Goal: Check status: Check status

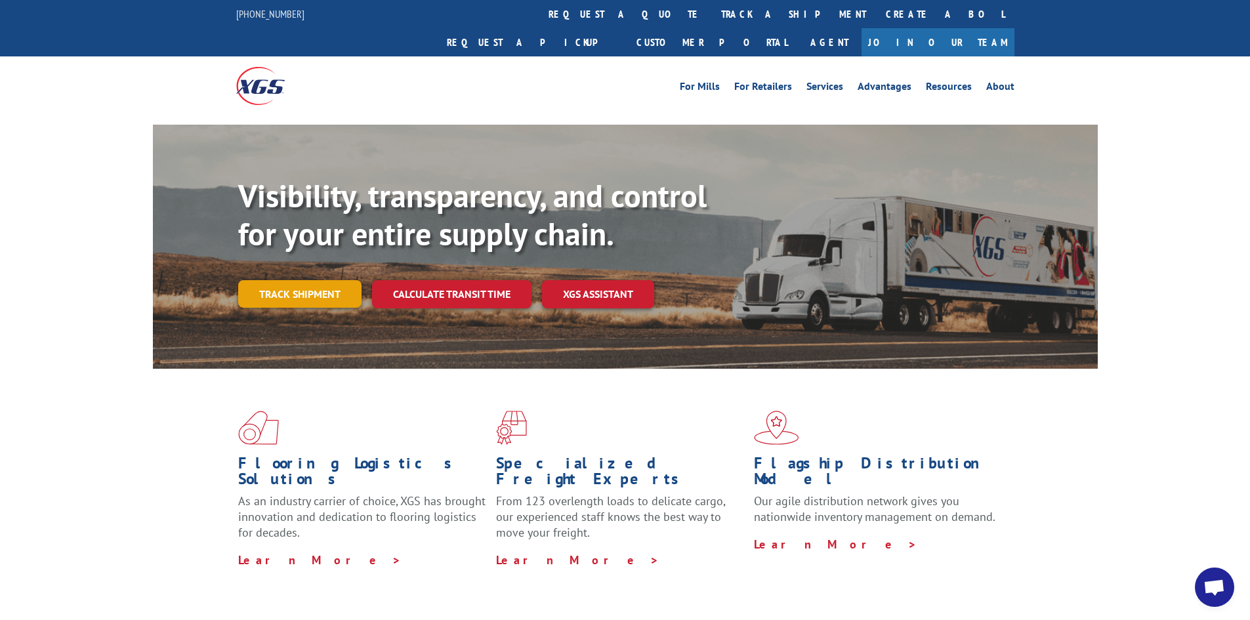
click at [309, 280] on link "Track shipment" at bounding box center [299, 294] width 123 height 28
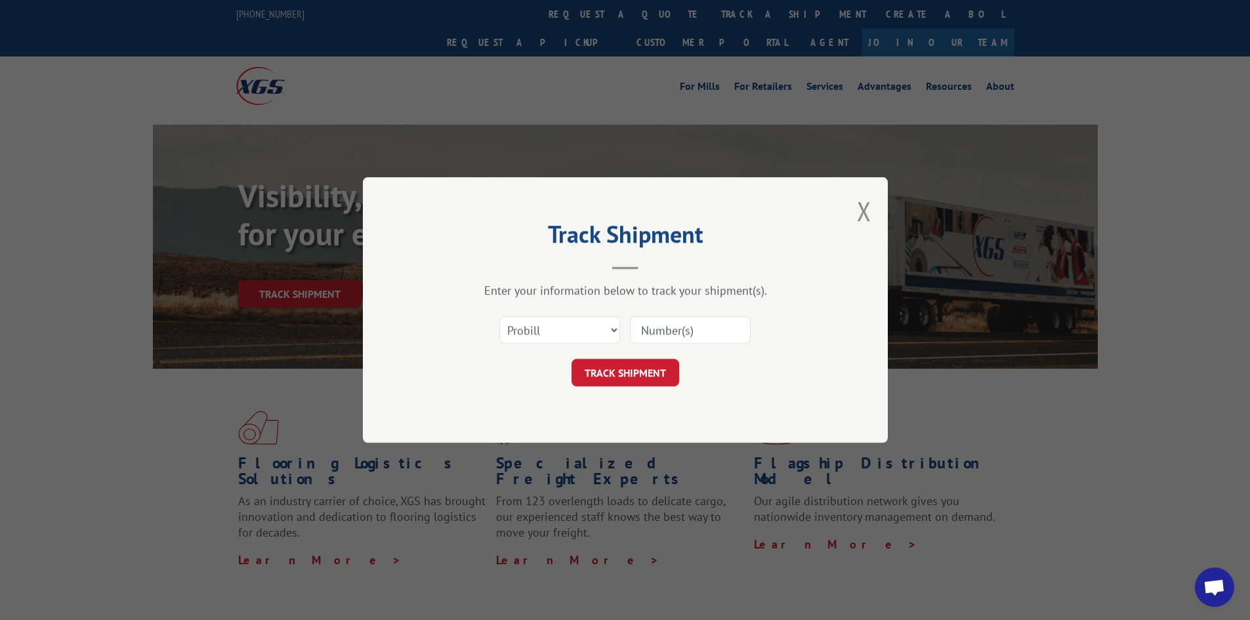
paste input "17613064"
type input "17613064"
click at [638, 377] on button "TRACK SHIPMENT" at bounding box center [626, 373] width 108 height 28
click at [609, 331] on select "Select category... Probill BOL PO" at bounding box center [560, 330] width 121 height 28
select select "bol"
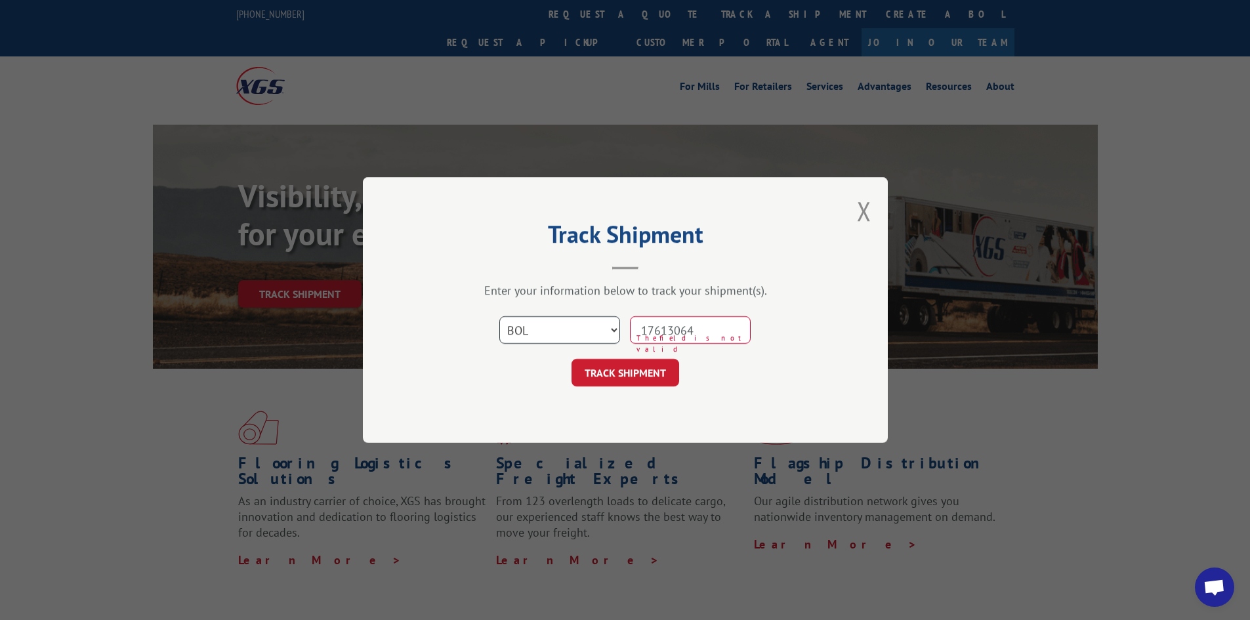
click at [500, 316] on select "Select category... Probill BOL PO" at bounding box center [560, 330] width 121 height 28
click at [656, 371] on button "TRACK SHIPMENT" at bounding box center [626, 373] width 108 height 28
drag, startPoint x: 718, startPoint y: 331, endPoint x: 646, endPoint y: 335, distance: 72.3
click at [646, 335] on input "17613064" at bounding box center [690, 330] width 121 height 28
type input "17613034"
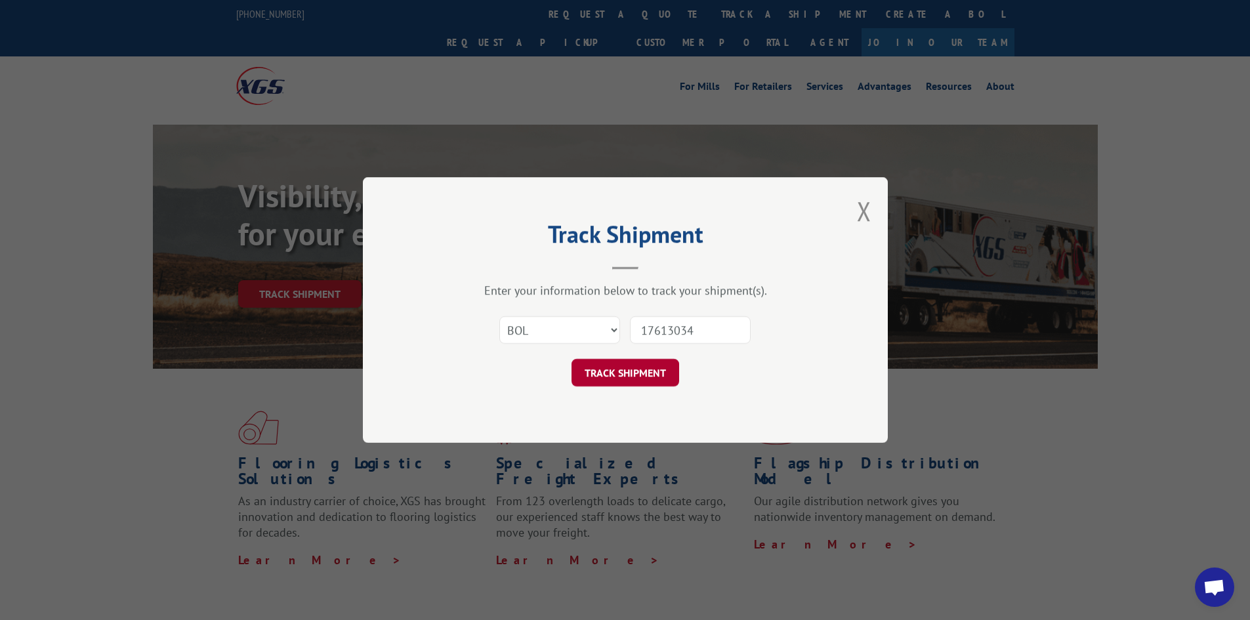
click at [635, 375] on button "TRACK SHIPMENT" at bounding box center [626, 373] width 108 height 28
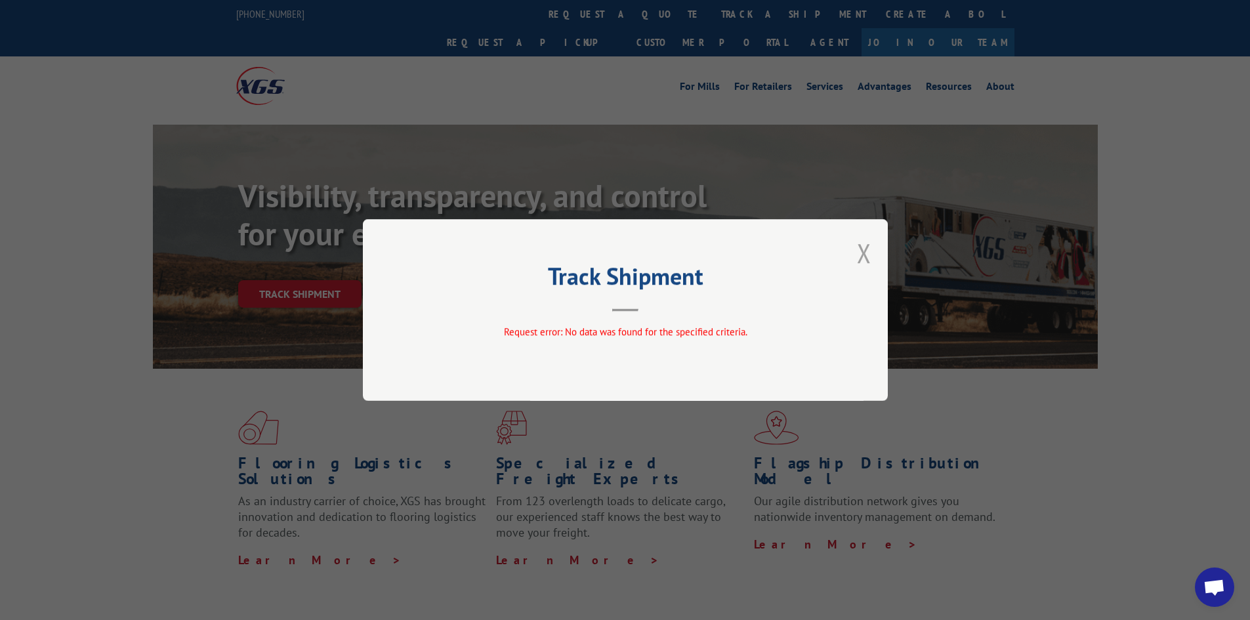
click at [863, 245] on button "Close modal" at bounding box center [864, 253] width 14 height 35
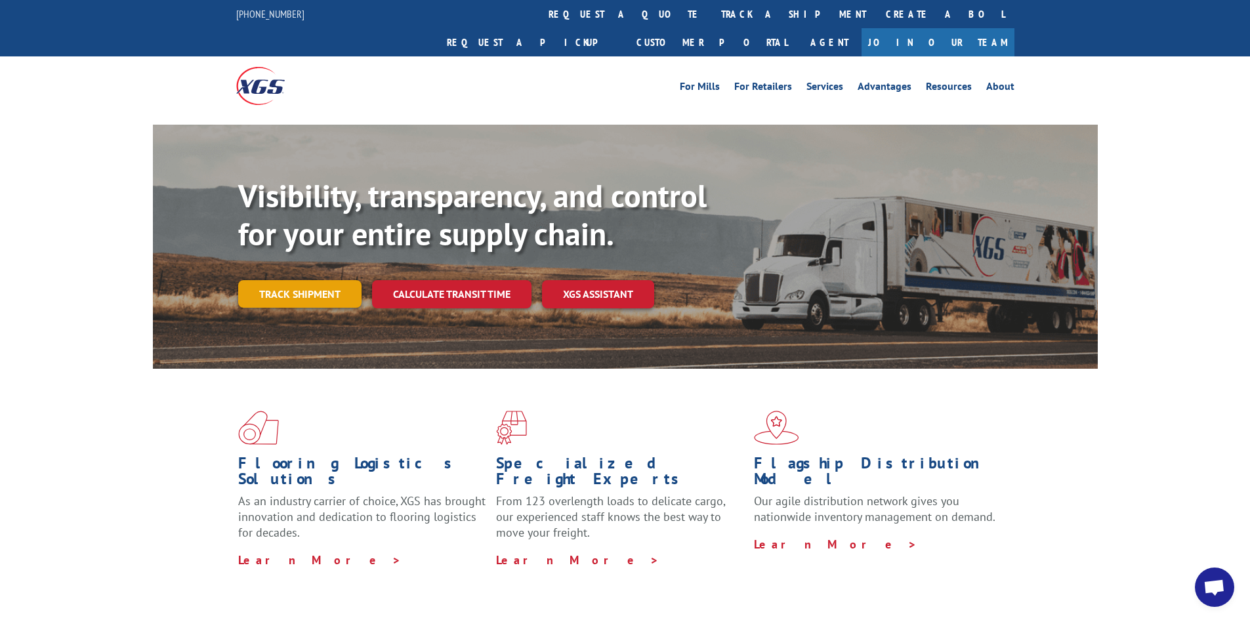
click at [318, 280] on link "Track shipment" at bounding box center [299, 294] width 123 height 28
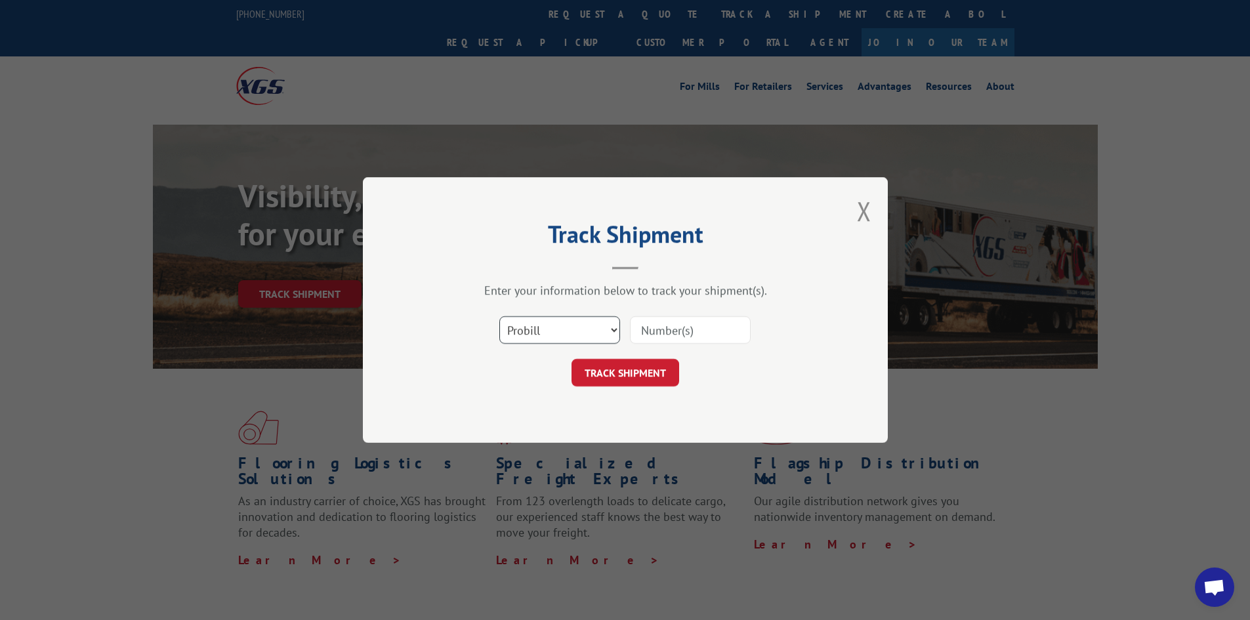
click at [614, 330] on select "Select category... Probill BOL PO" at bounding box center [560, 330] width 121 height 28
select select "bol"
click at [500, 316] on select "Select category... Probill BOL PO" at bounding box center [560, 330] width 121 height 28
click at [658, 330] on input at bounding box center [690, 330] width 121 height 28
click at [661, 330] on input "17643064" at bounding box center [690, 330] width 121 height 28
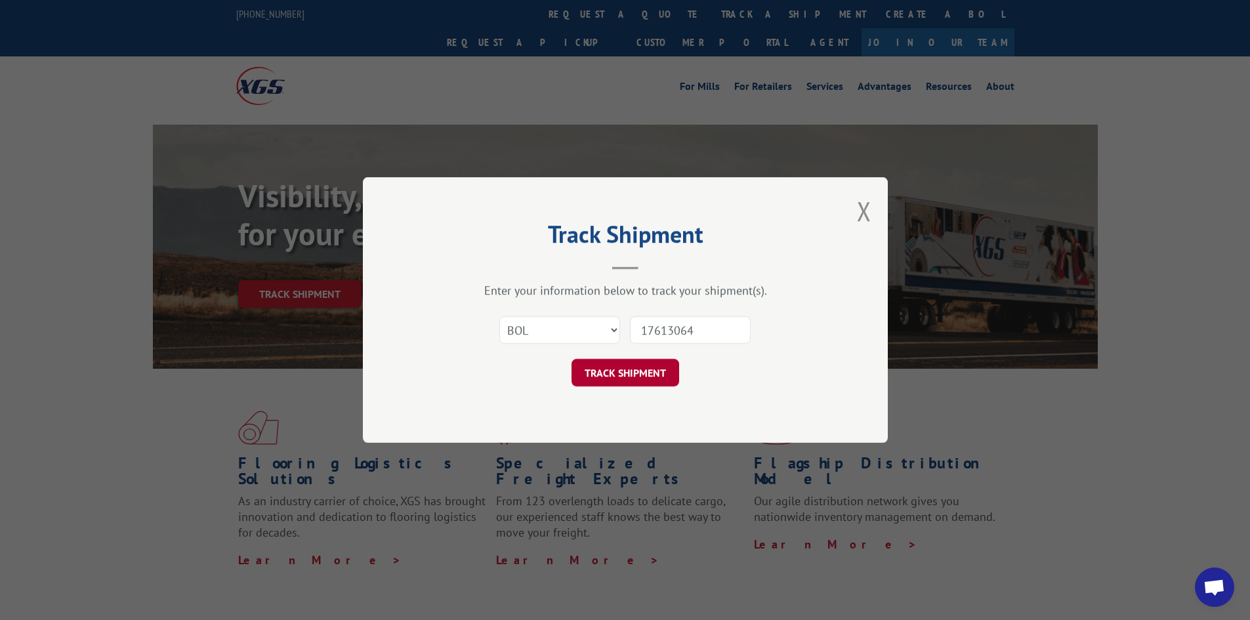
type input "17613064"
click at [639, 368] on button "TRACK SHIPMENT" at bounding box center [626, 373] width 108 height 28
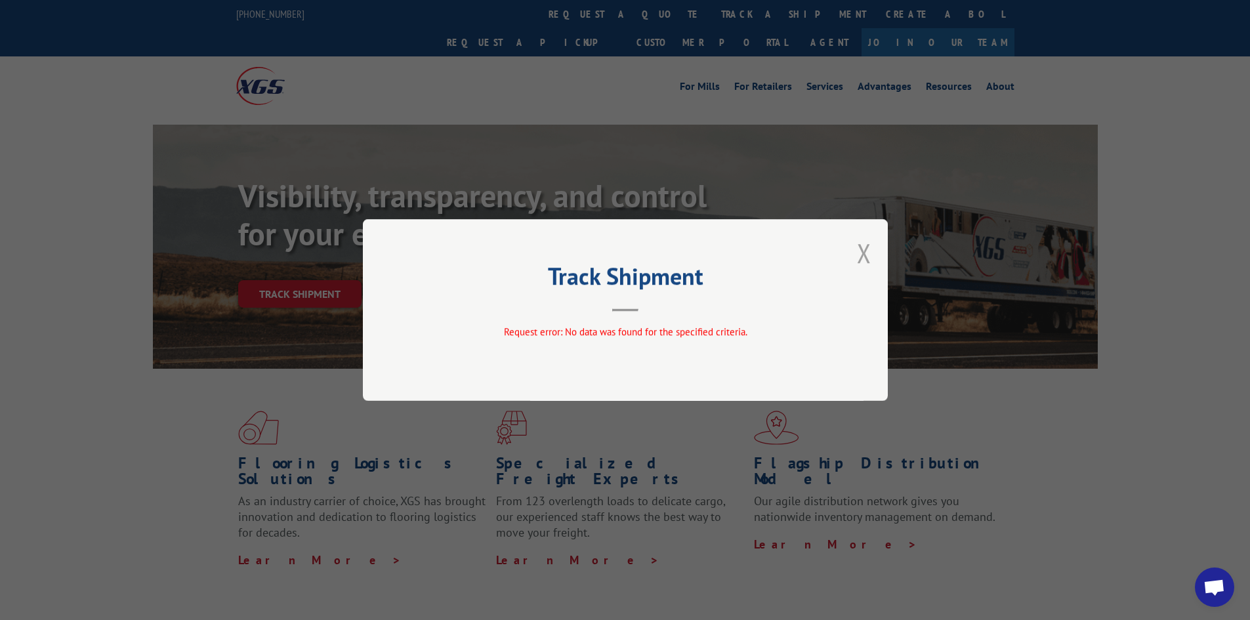
click at [864, 252] on button "Close modal" at bounding box center [864, 253] width 14 height 35
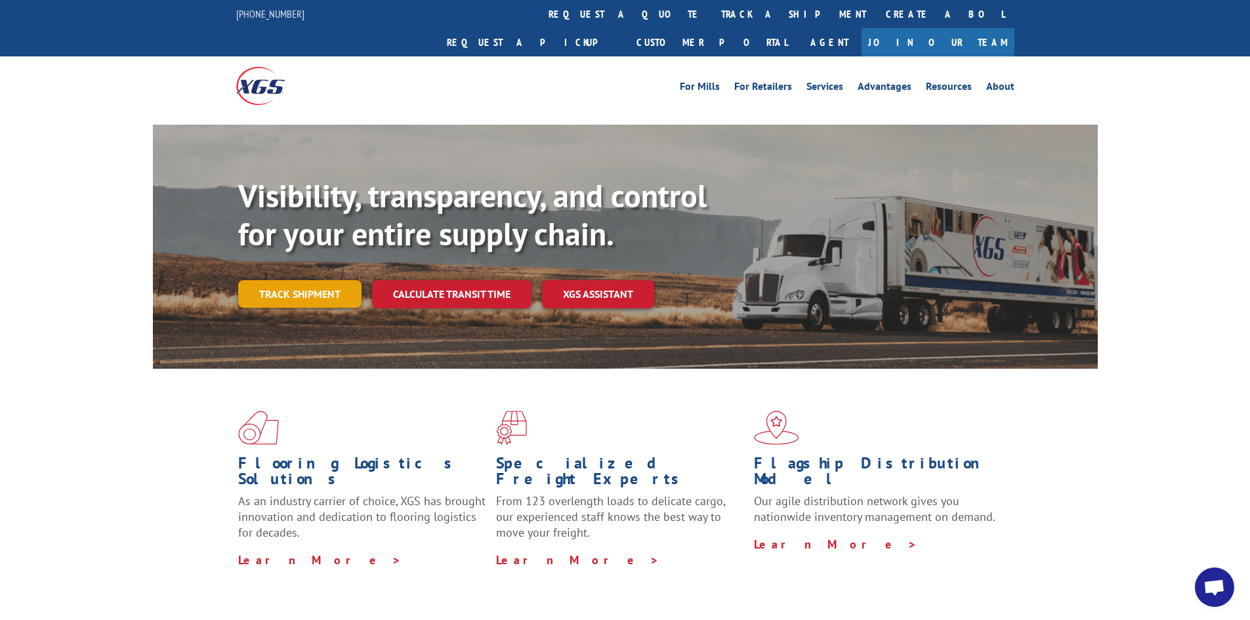
click at [313, 280] on link "Track shipment" at bounding box center [299, 294] width 123 height 28
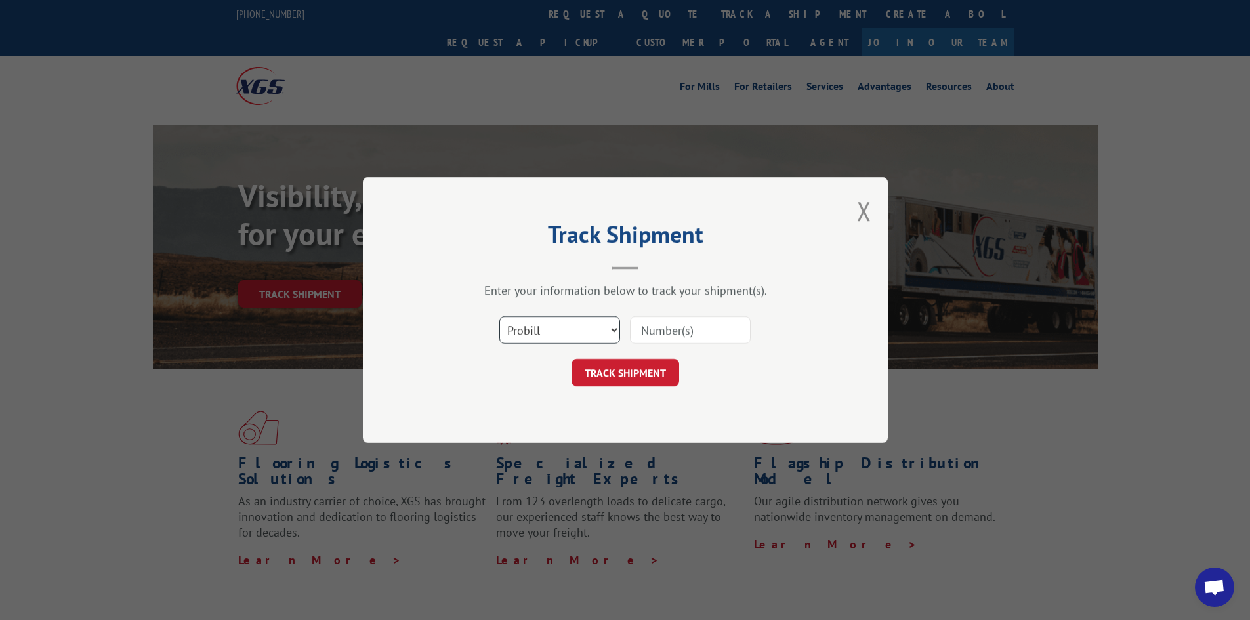
click at [607, 330] on select "Select category... Probill BOL PO" at bounding box center [560, 330] width 121 height 28
click at [500, 316] on select "Select category... Probill BOL PO" at bounding box center [560, 330] width 121 height 28
click at [656, 330] on input at bounding box center [690, 330] width 121 height 28
type input "17613064"
click at [634, 369] on button "TRACK SHIPMENT" at bounding box center [626, 373] width 108 height 28
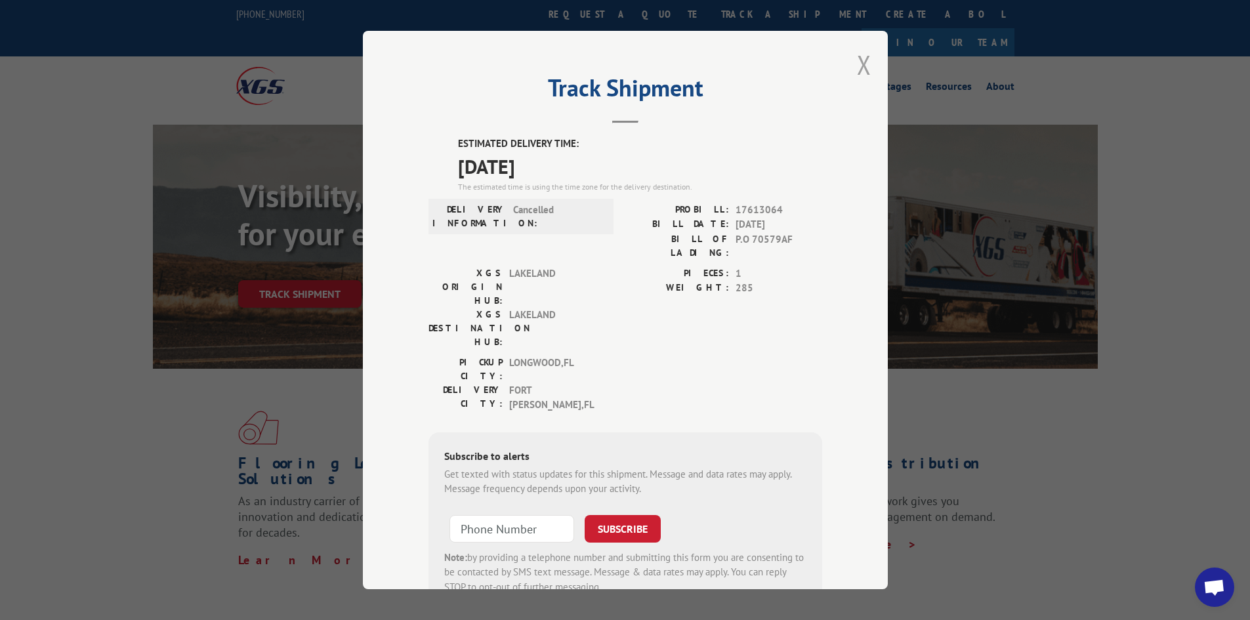
click at [857, 67] on button "Close modal" at bounding box center [864, 64] width 14 height 35
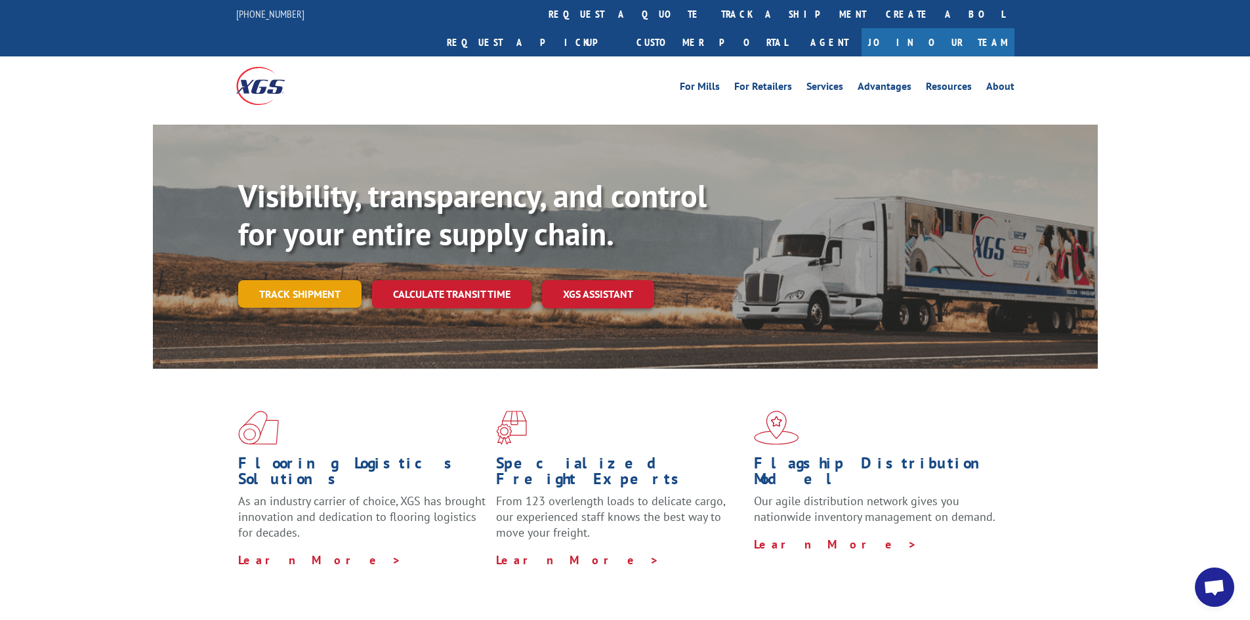
click at [266, 280] on link "Track shipment" at bounding box center [299, 294] width 123 height 28
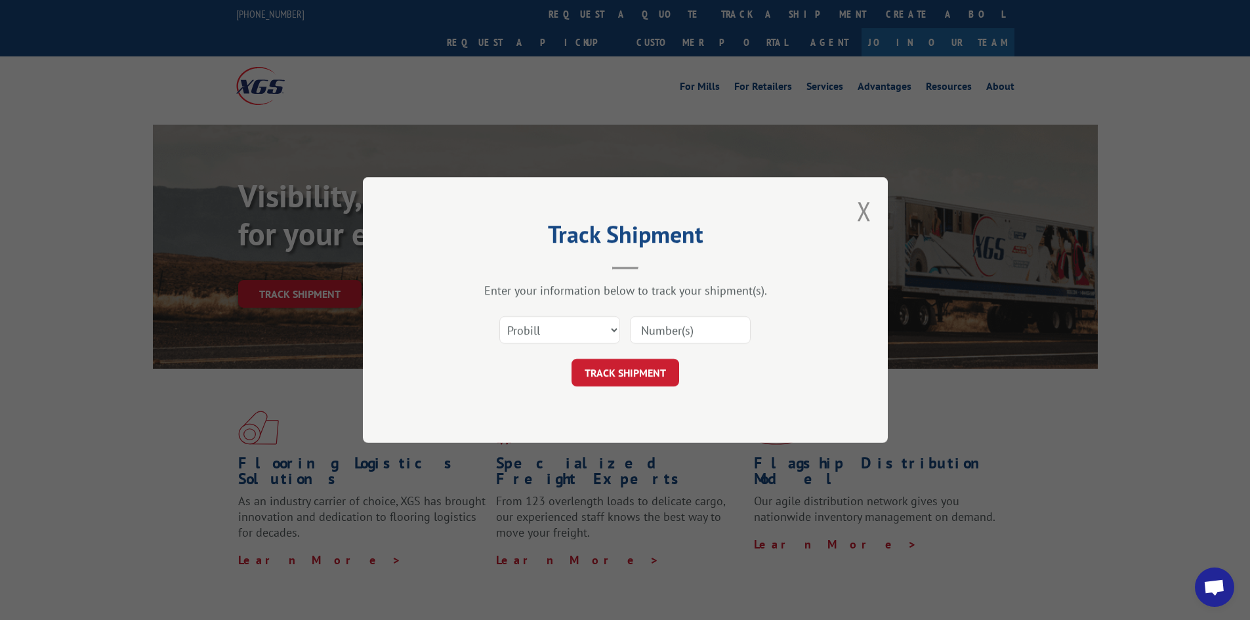
click at [696, 332] on input at bounding box center [690, 330] width 121 height 28
type input "17613064"
click at [610, 375] on button "TRACK SHIPMENT" at bounding box center [626, 373] width 108 height 28
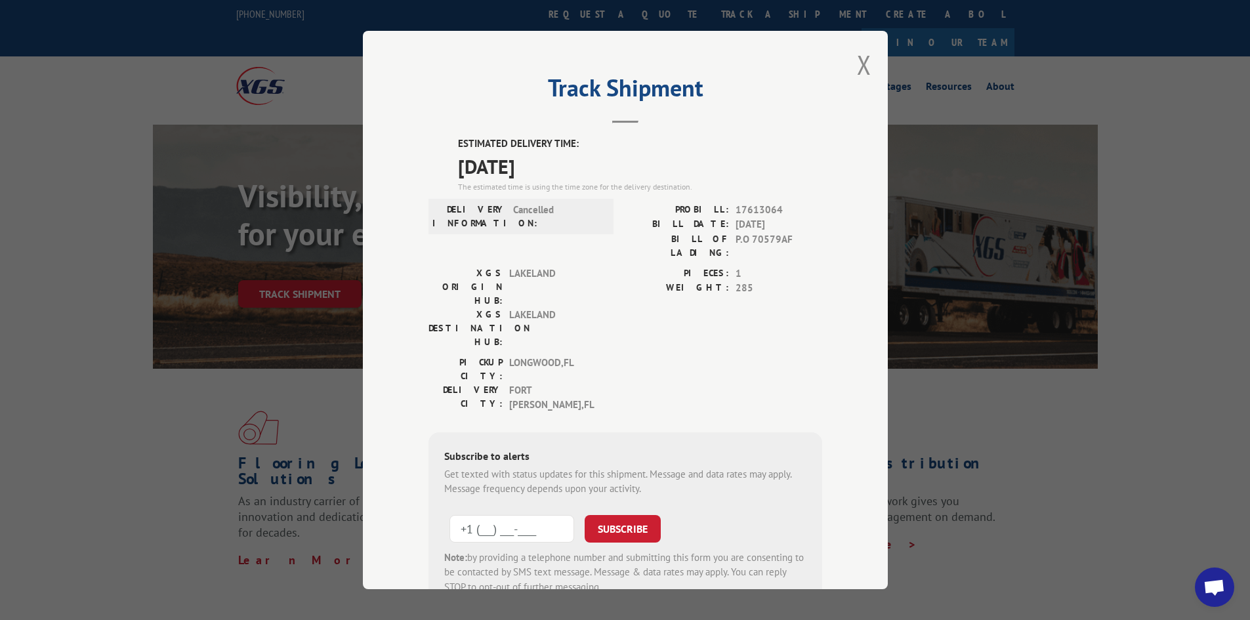
click at [538, 515] on input "+1 (___) ___-____" at bounding box center [512, 529] width 125 height 28
type input "[PHONE_NUMBER]"
click at [601, 515] on button "SUBSCRIBE" at bounding box center [623, 529] width 76 height 28
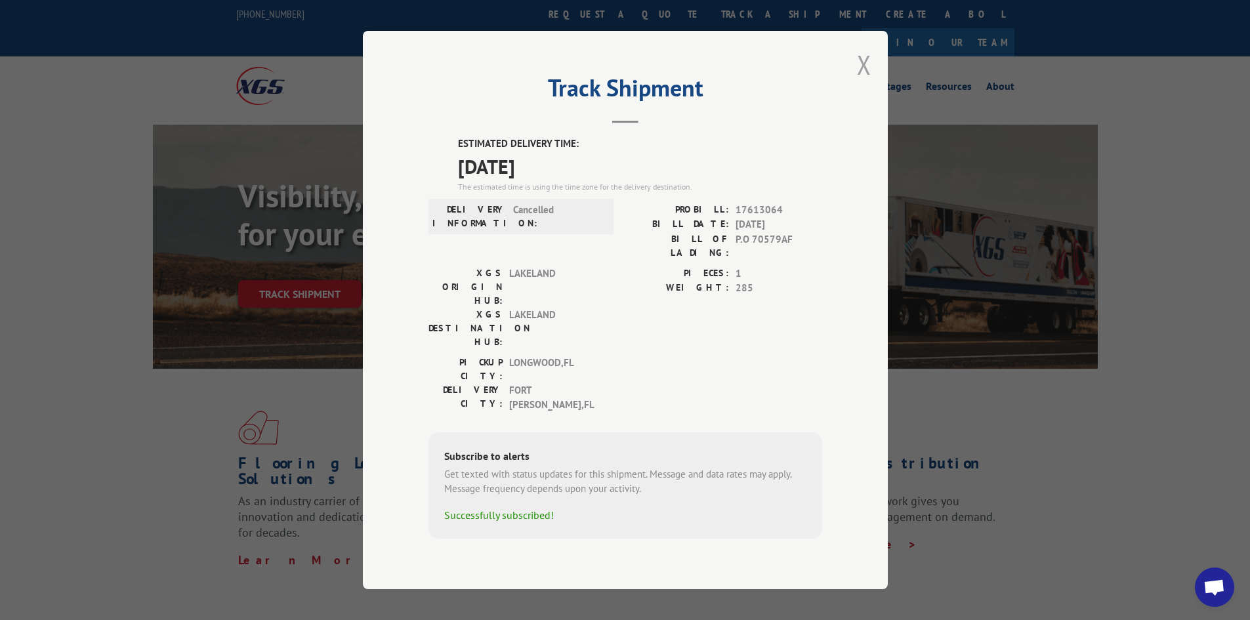
click at [865, 82] on button "Close modal" at bounding box center [864, 64] width 14 height 35
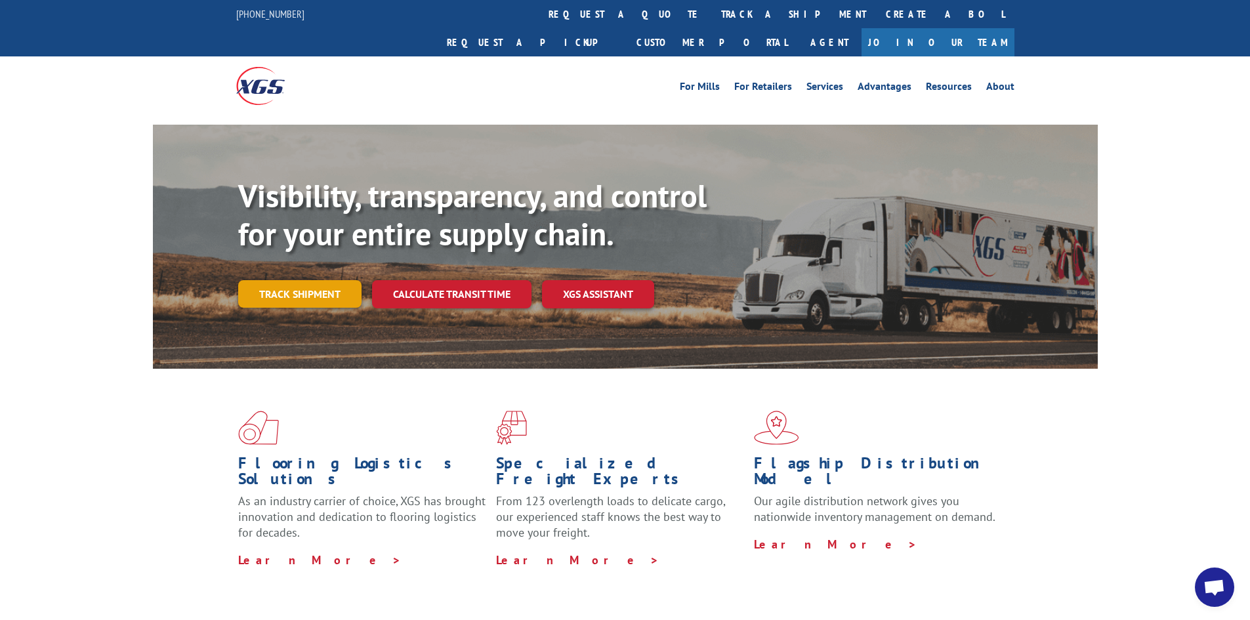
click at [309, 280] on link "Track shipment" at bounding box center [299, 294] width 123 height 28
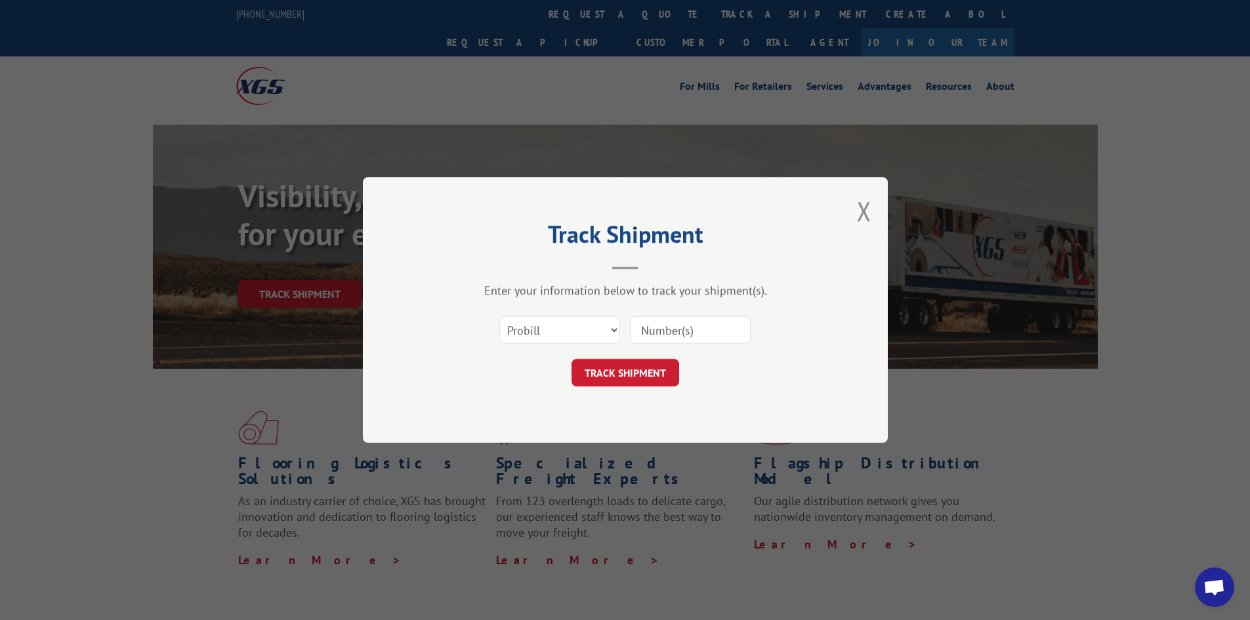
click at [646, 329] on input at bounding box center [690, 330] width 121 height 28
type input "70579AF"
click at [609, 331] on select "Select category... Probill BOL PO" at bounding box center [560, 330] width 121 height 28
select select "po"
click at [500, 316] on select "Select category... Probill BOL PO" at bounding box center [560, 330] width 121 height 28
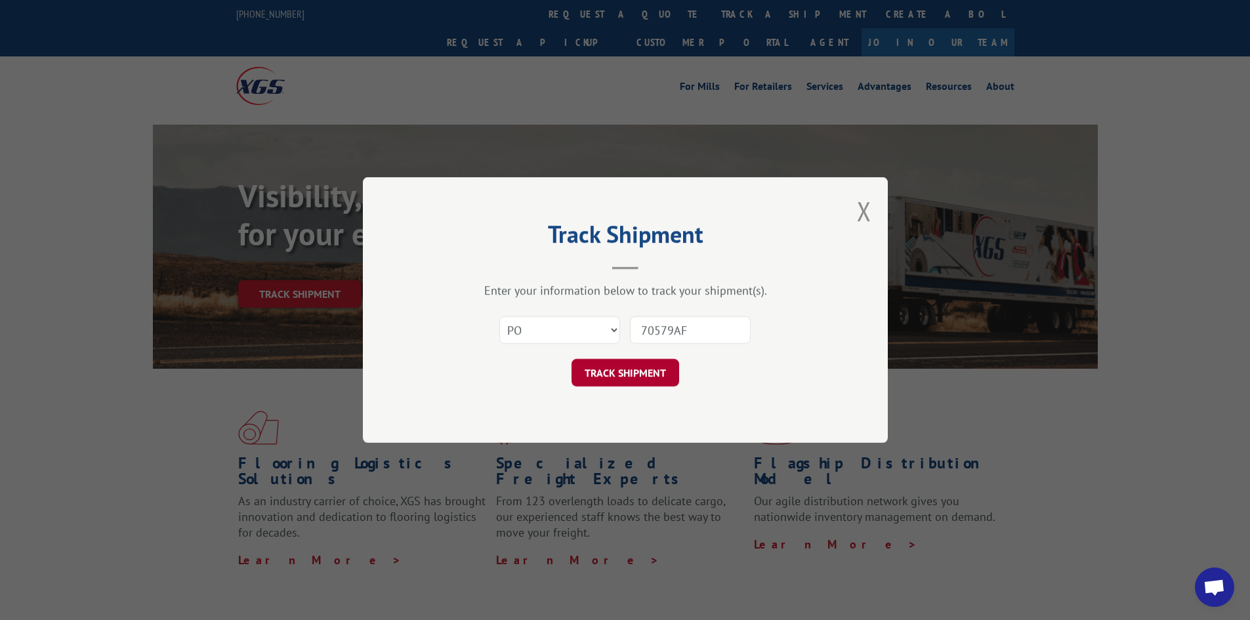
click at [618, 368] on button "TRACK SHIPMENT" at bounding box center [626, 373] width 108 height 28
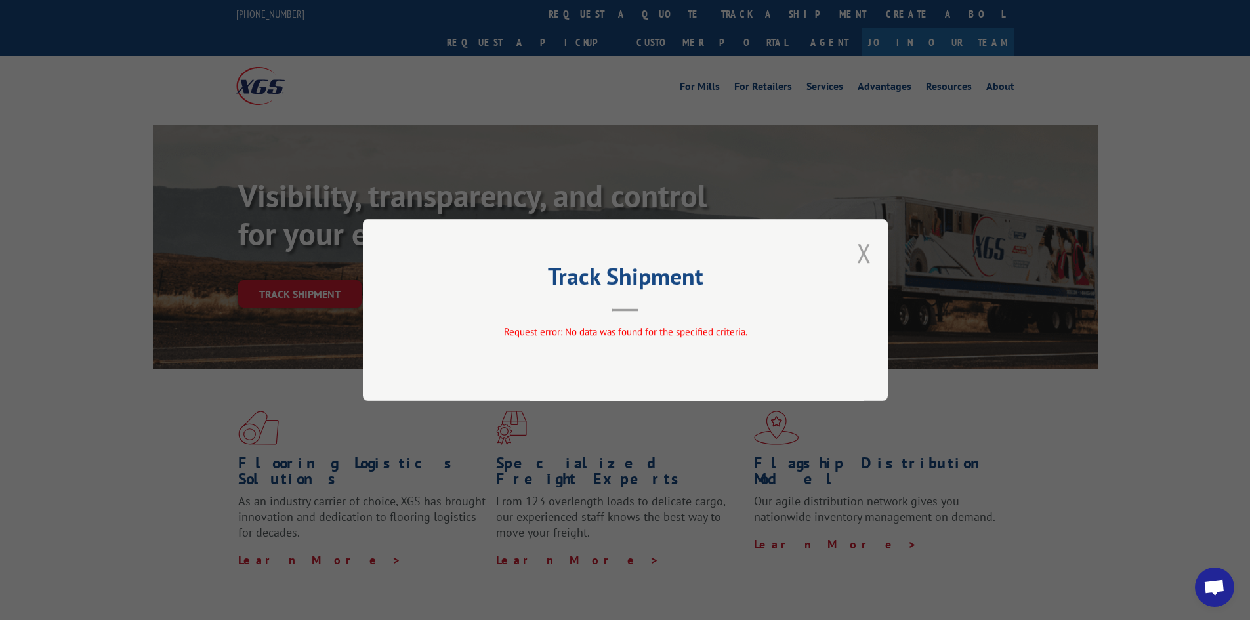
click at [863, 254] on button "Close modal" at bounding box center [864, 253] width 14 height 35
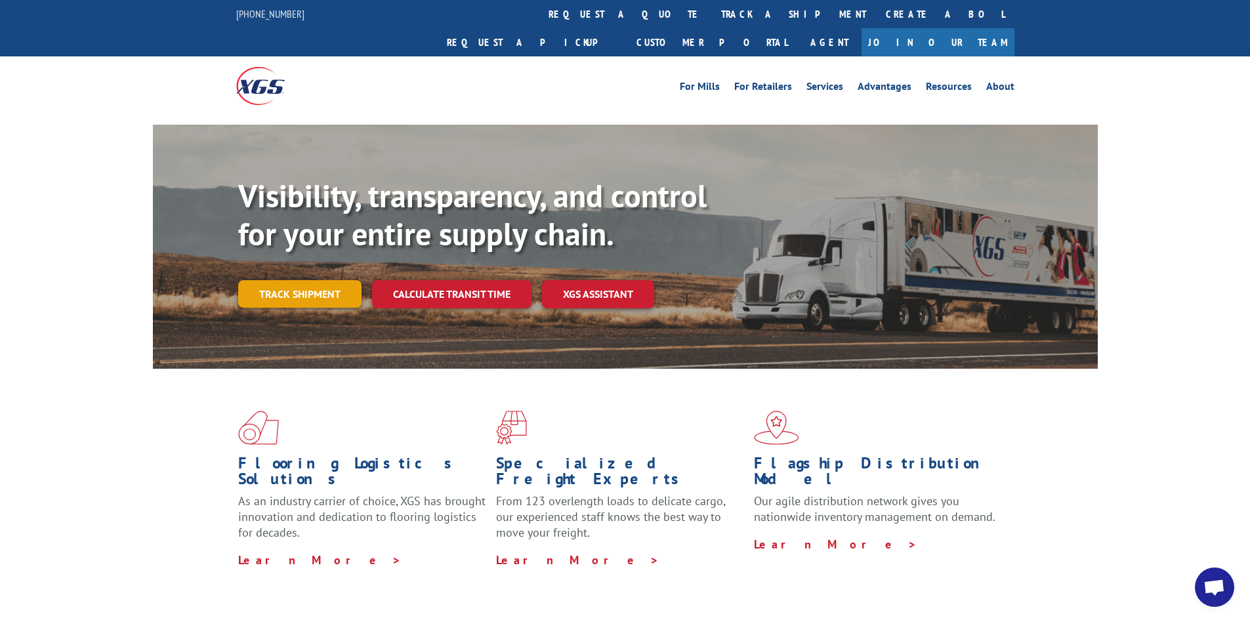
click at [328, 280] on link "Track shipment" at bounding box center [299, 294] width 123 height 28
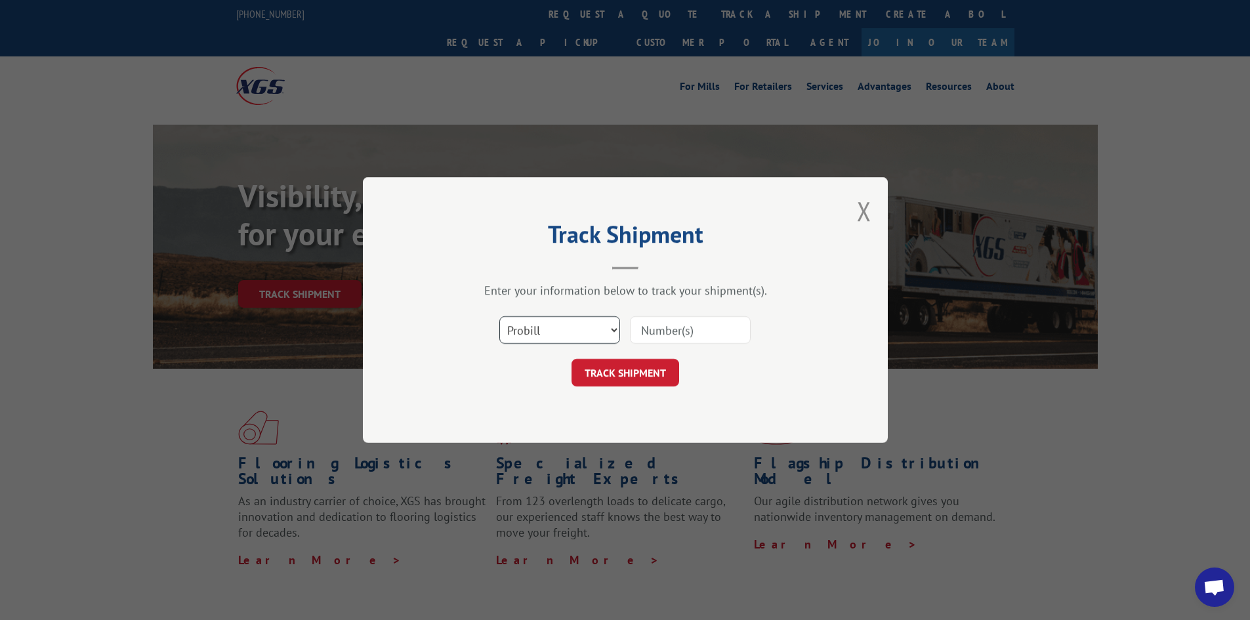
click at [570, 333] on select "Select category... Probill BOL PO" at bounding box center [560, 330] width 121 height 28
click at [500, 316] on select "Select category... Probill BOL PO" at bounding box center [560, 330] width 121 height 28
click at [654, 327] on input at bounding box center [690, 330] width 121 height 28
type input "17613064"
click at [642, 380] on button "TRACK SHIPMENT" at bounding box center [626, 373] width 108 height 28
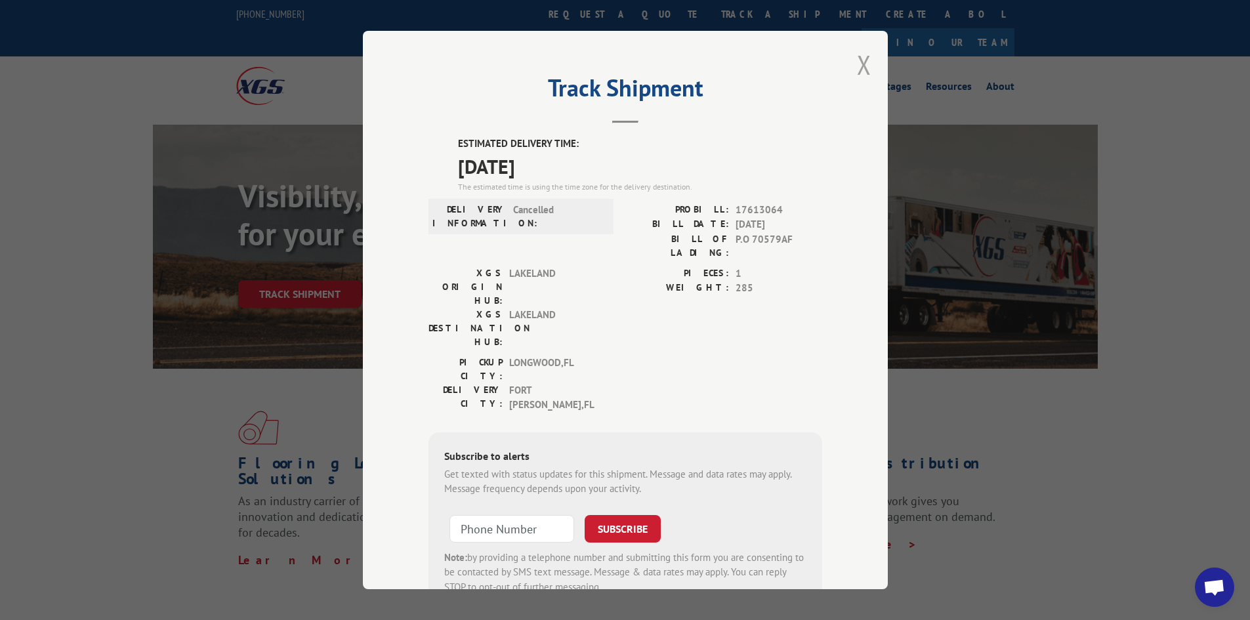
click at [863, 70] on button "Close modal" at bounding box center [864, 64] width 14 height 35
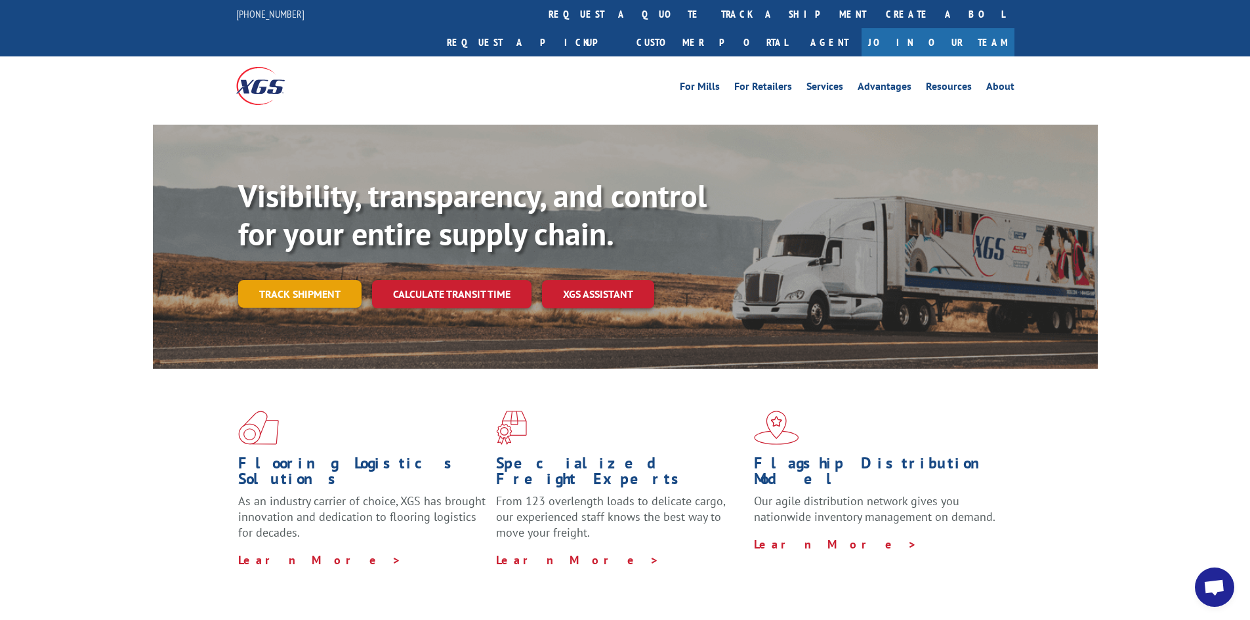
click at [330, 280] on link "Track shipment" at bounding box center [299, 294] width 123 height 28
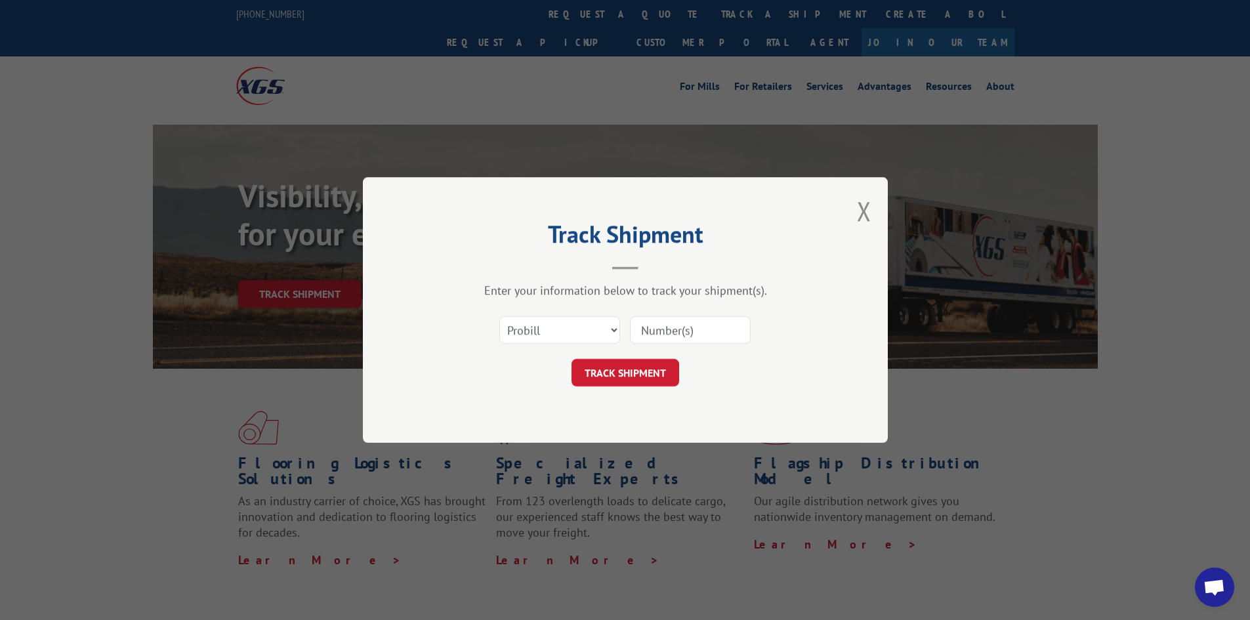
click at [694, 328] on input at bounding box center [690, 330] width 121 height 28
type input "17613064"
click at [657, 373] on button "TRACK SHIPMENT" at bounding box center [626, 373] width 108 height 28
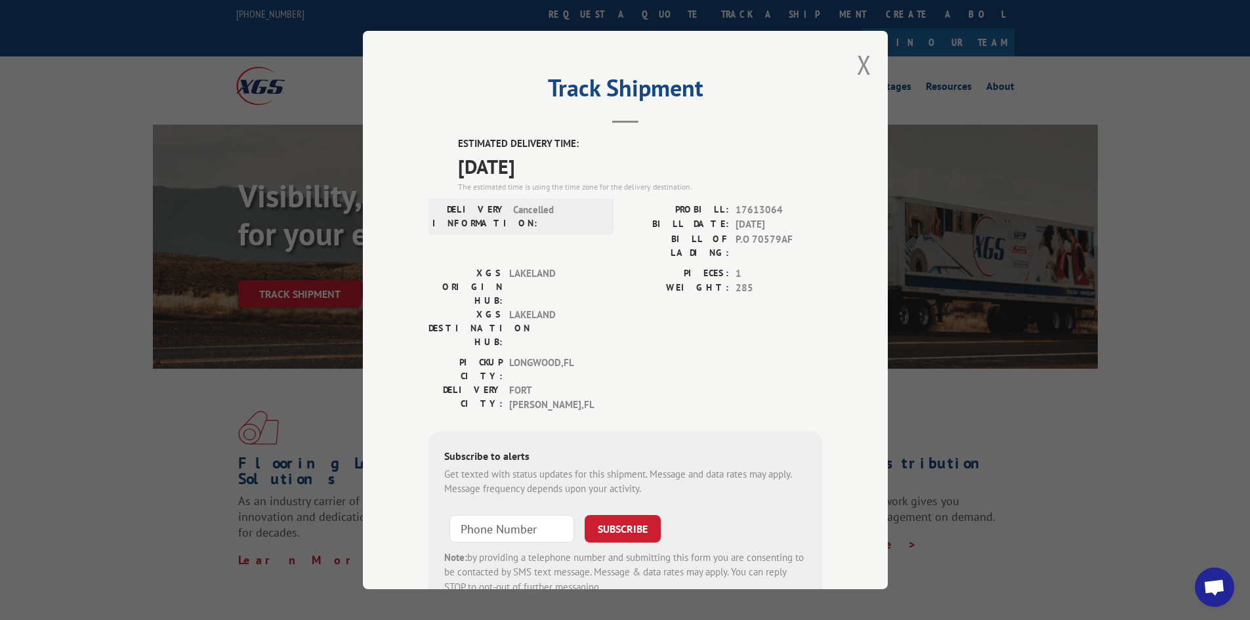
drag, startPoint x: 543, startPoint y: 83, endPoint x: 656, endPoint y: 151, distance: 131.4
click at [656, 151] on div "Track Shipment ESTIMATED DELIVERY TIME: [DATE] The estimated time is using the …" at bounding box center [625, 310] width 525 height 559
copy div "Track Shipment ESTIMATED DELIVERY TIME: [DATE]"
drag, startPoint x: 687, startPoint y: 206, endPoint x: 712, endPoint y: 211, distance: 26.0
click at [712, 211] on label "PROBILL:" at bounding box center [678, 210] width 104 height 15
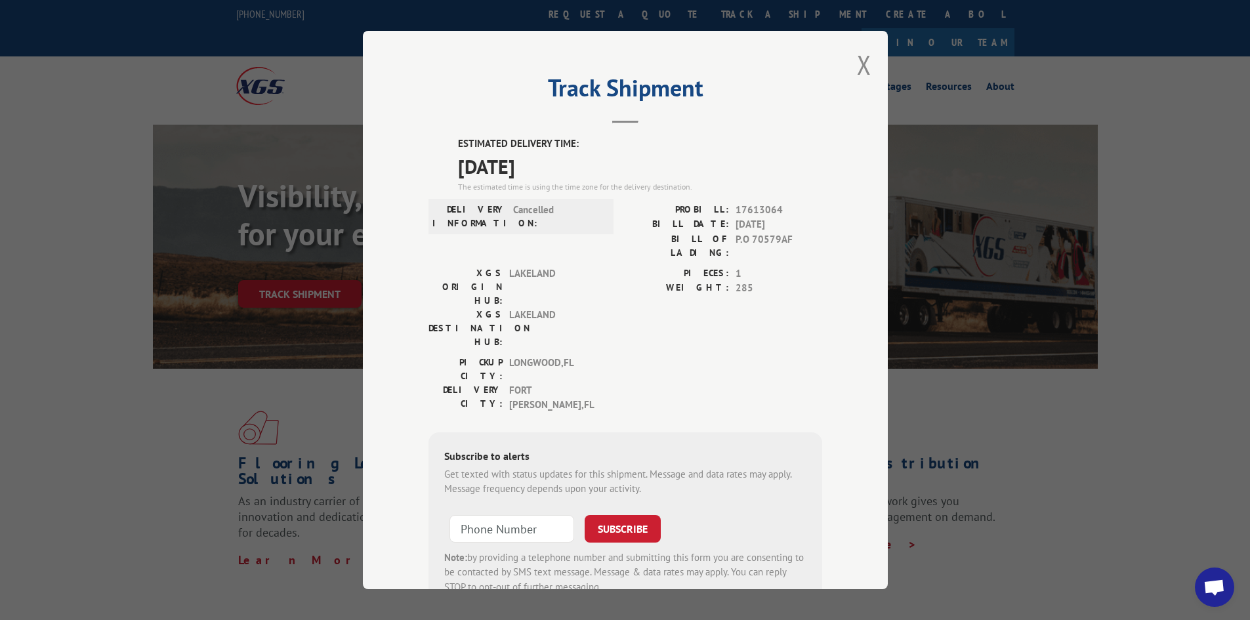
click at [773, 231] on span "[DATE]" at bounding box center [779, 224] width 87 height 15
drag, startPoint x: 788, startPoint y: 237, endPoint x: 685, endPoint y: 208, distance: 107.0
click at [685, 208] on div "PROBILL: 17613064 BILL DATE: [DATE] BILL OF LADING: P.O 70579AF" at bounding box center [724, 231] width 197 height 57
copy div "PROBILL: 17613064 BILL DATE: [DATE] BILL OF LADING: P.O 70579AF"
